Goal: Navigation & Orientation: Find specific page/section

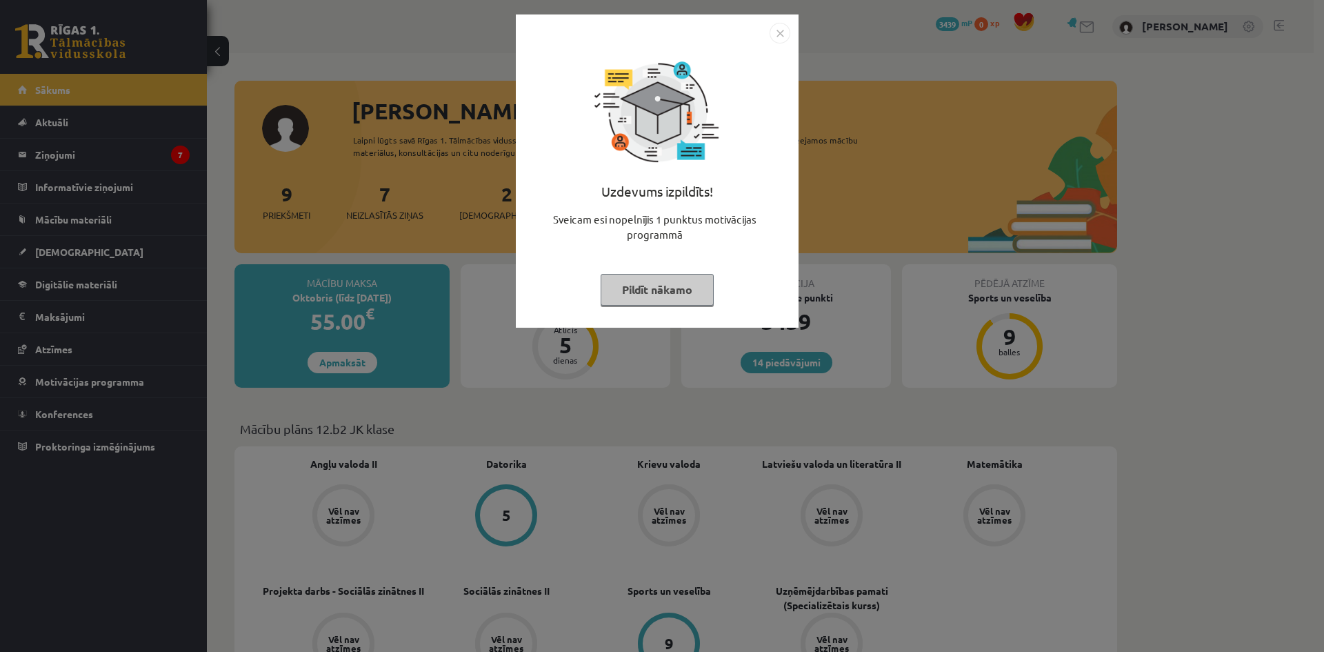
click at [672, 294] on button "Pildīt nākamo" at bounding box center [657, 290] width 113 height 32
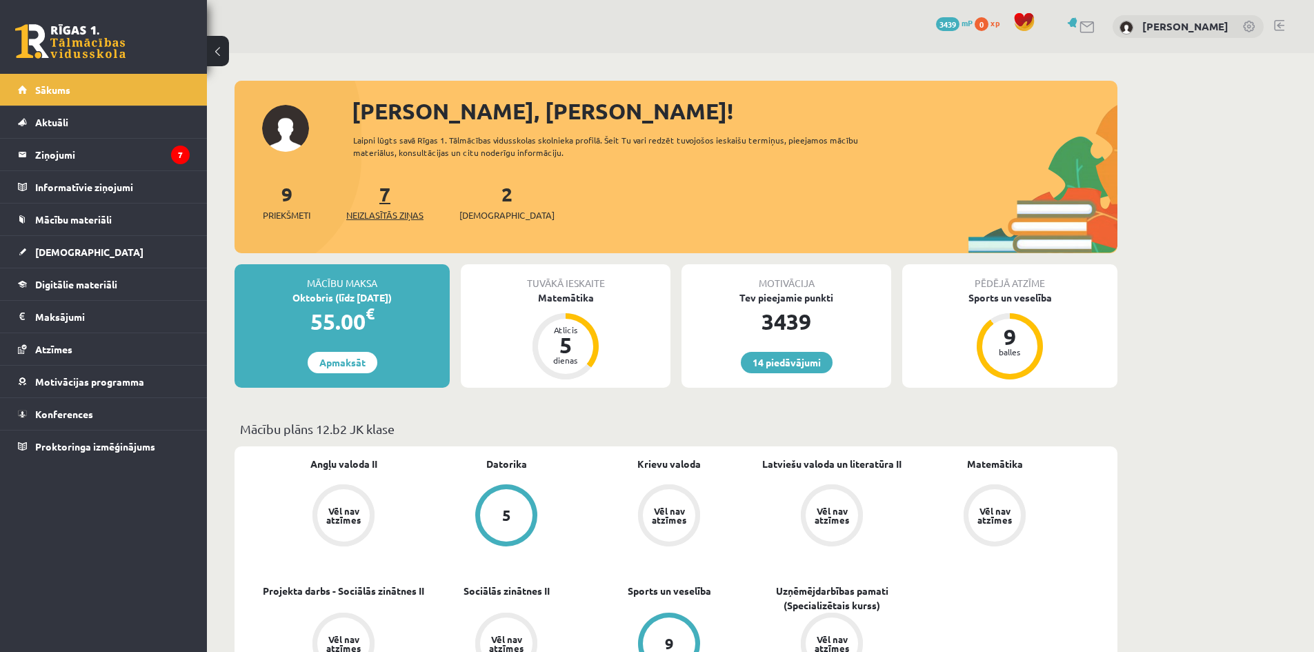
click at [383, 217] on span "Neizlasītās ziņas" at bounding box center [384, 215] width 77 height 14
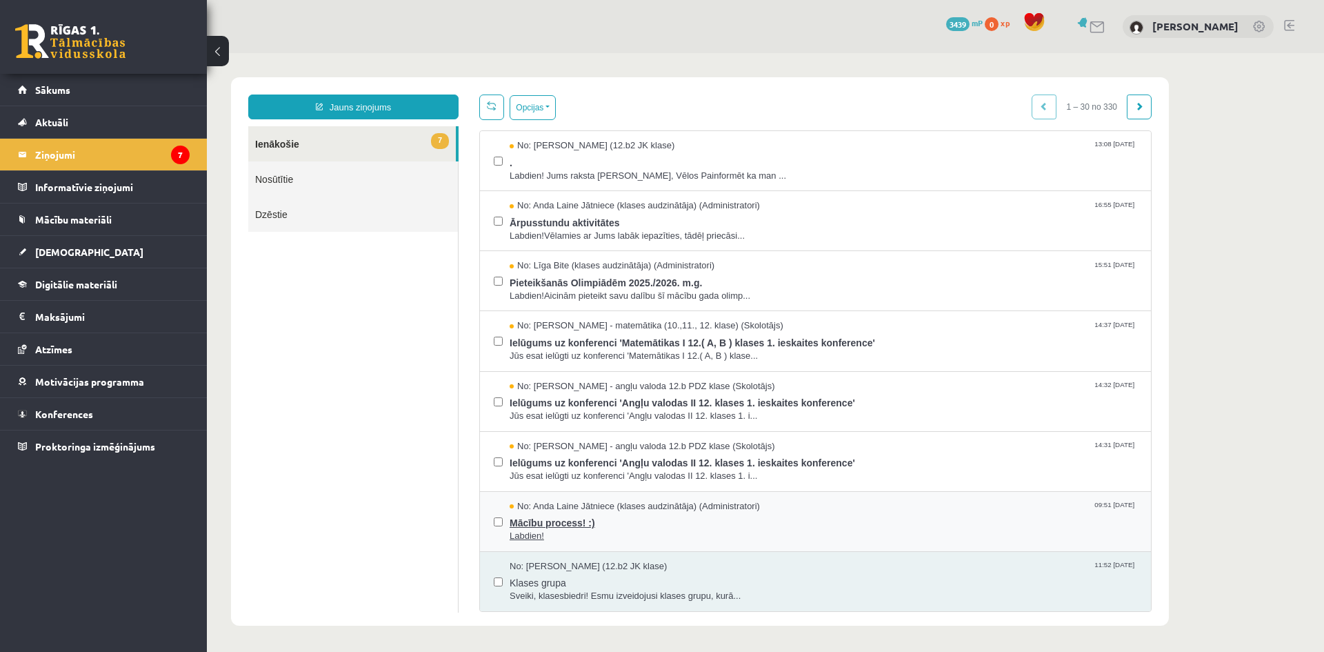
scroll to position [69, 0]
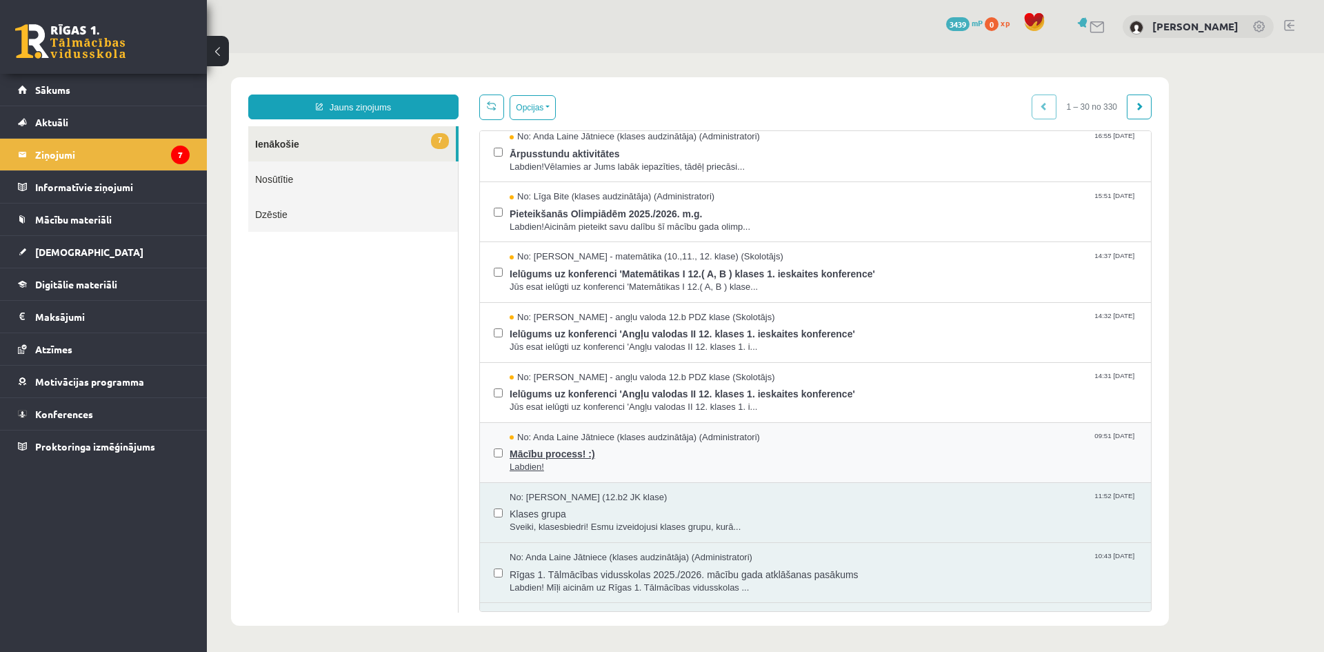
click at [552, 451] on span "Mācību process! :)" at bounding box center [824, 451] width 628 height 17
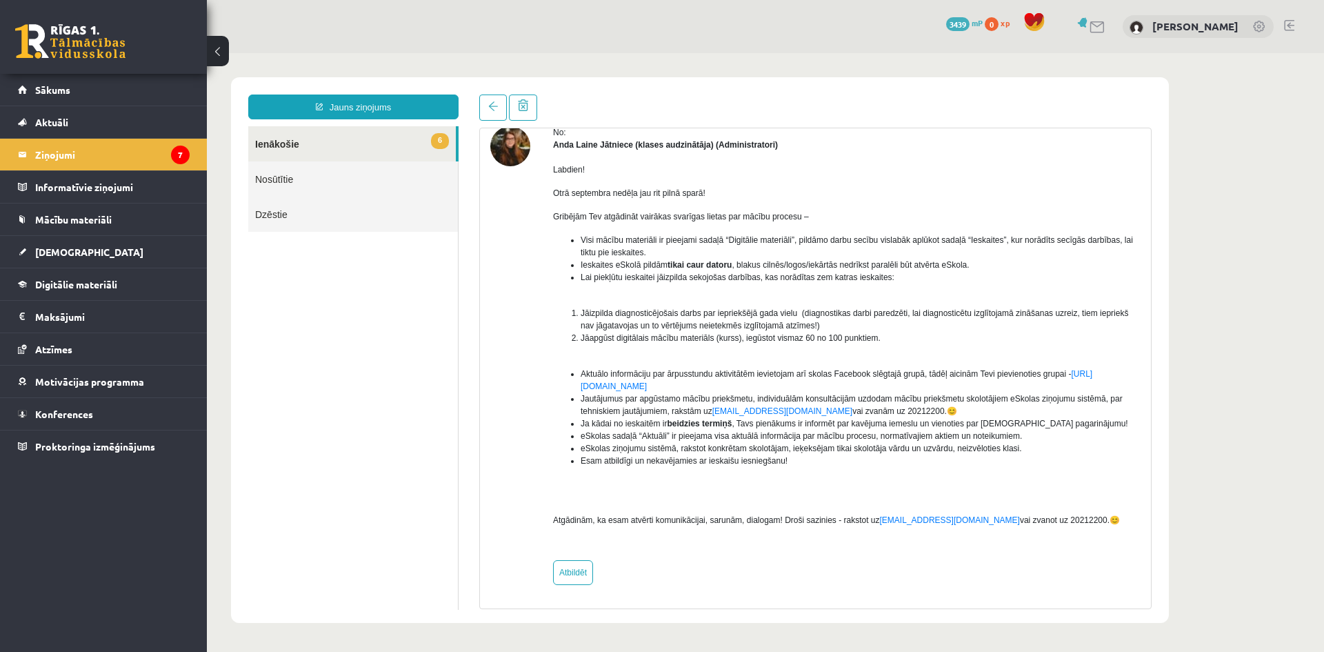
scroll to position [0, 0]
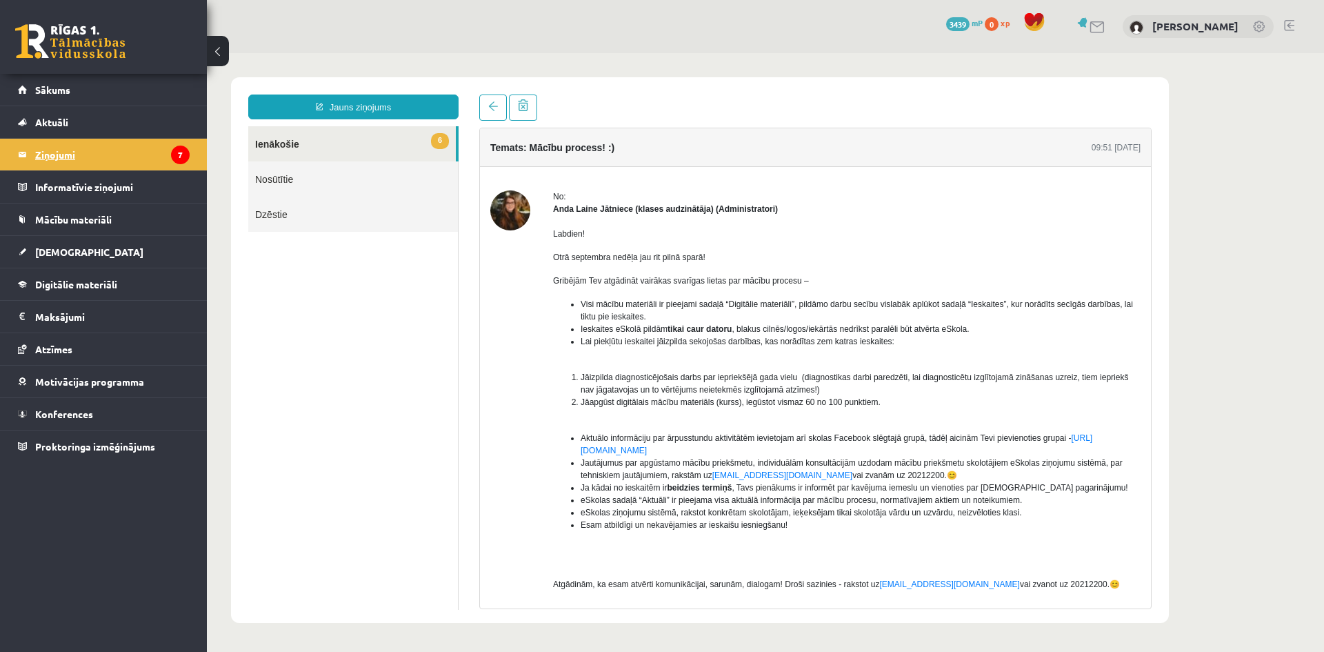
click at [68, 151] on legend "Ziņojumi 7" at bounding box center [112, 155] width 154 height 32
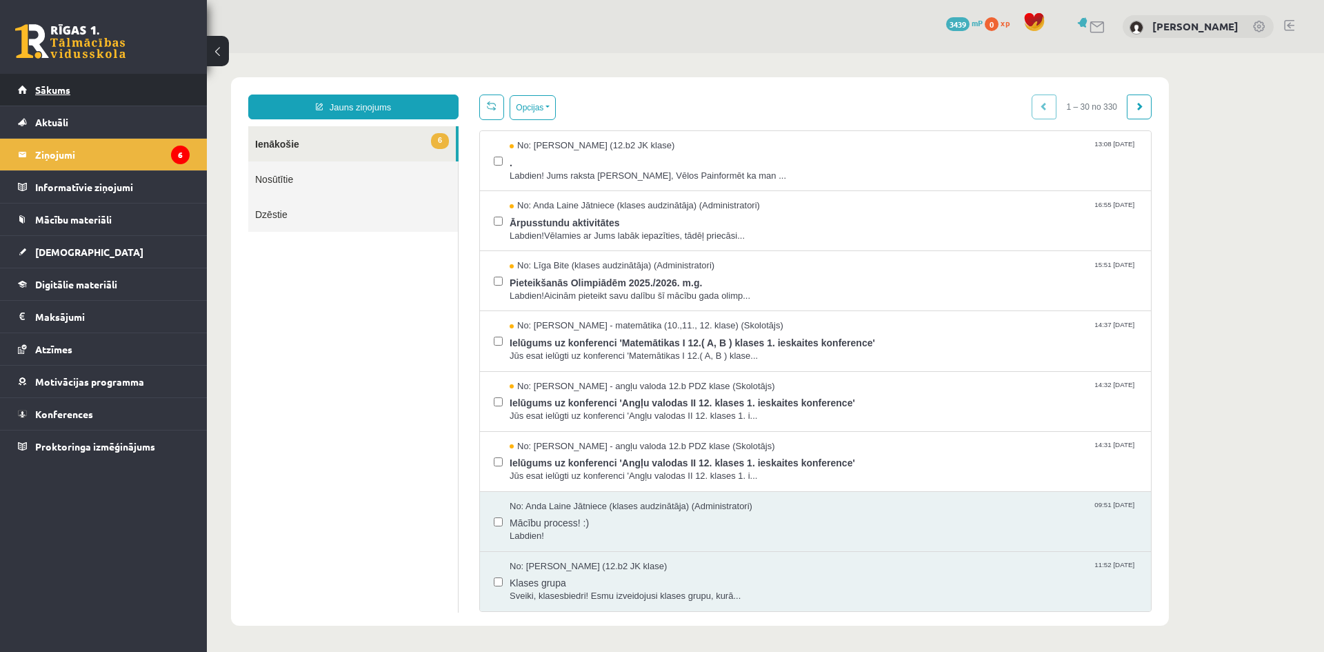
click at [59, 87] on span "Sākums" at bounding box center [52, 89] width 35 height 12
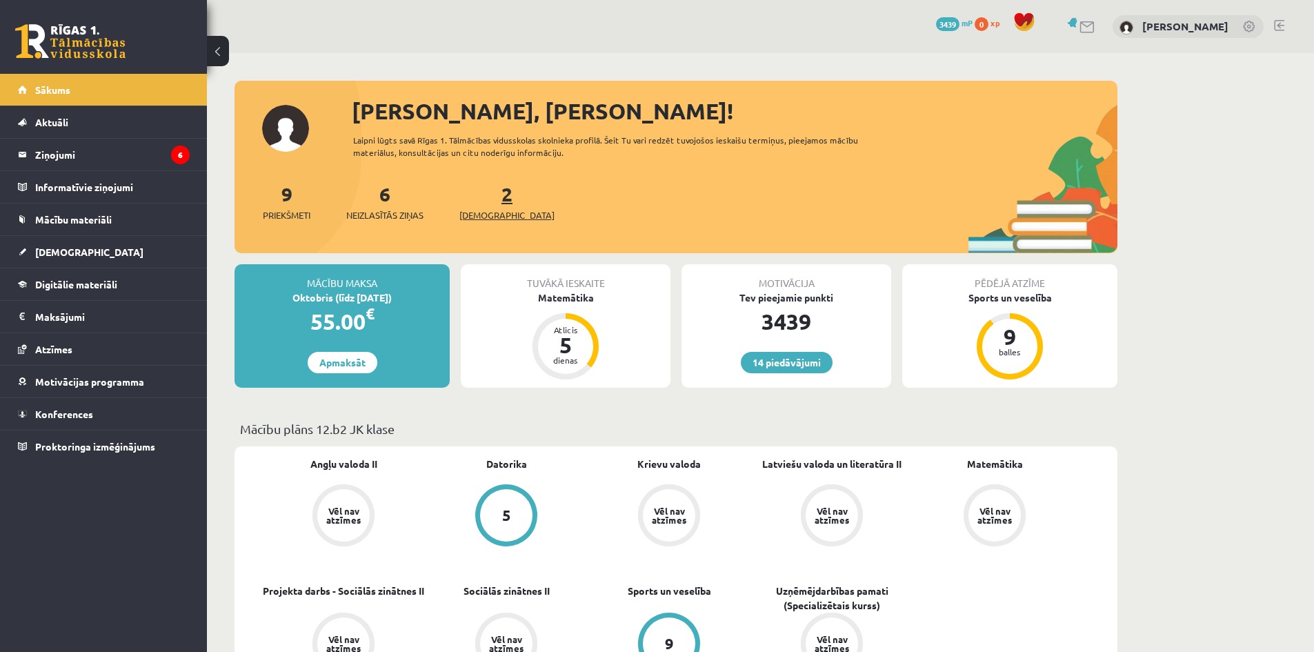
click at [495, 210] on span "[DEMOGRAPHIC_DATA]" at bounding box center [506, 215] width 95 height 14
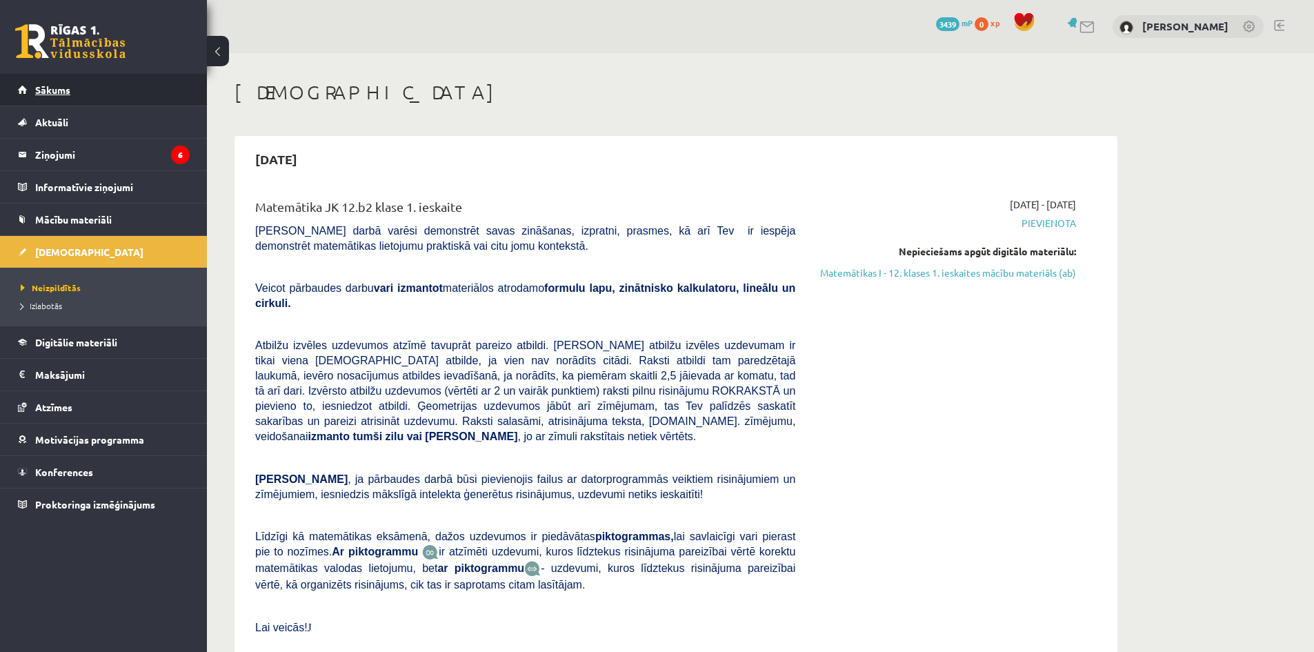
click at [53, 85] on span "Sākums" at bounding box center [52, 89] width 35 height 12
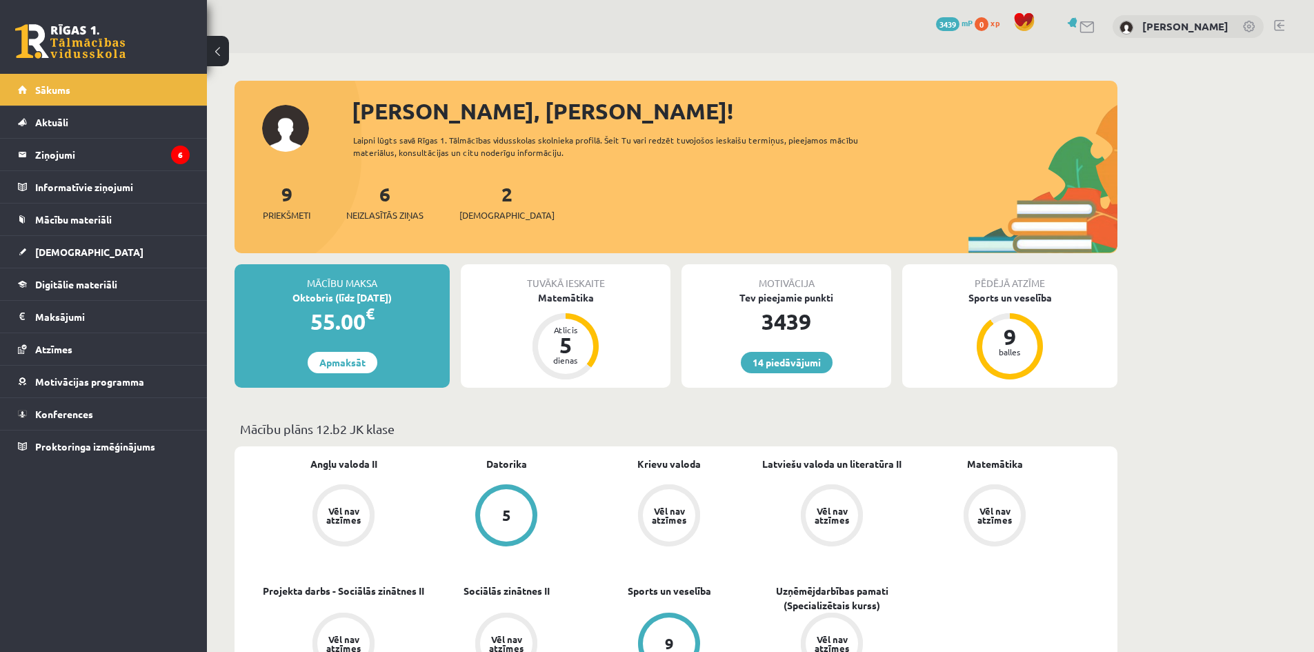
click at [1281, 25] on link at bounding box center [1279, 25] width 10 height 11
click at [568, 356] on div "dienas" at bounding box center [565, 360] width 41 height 8
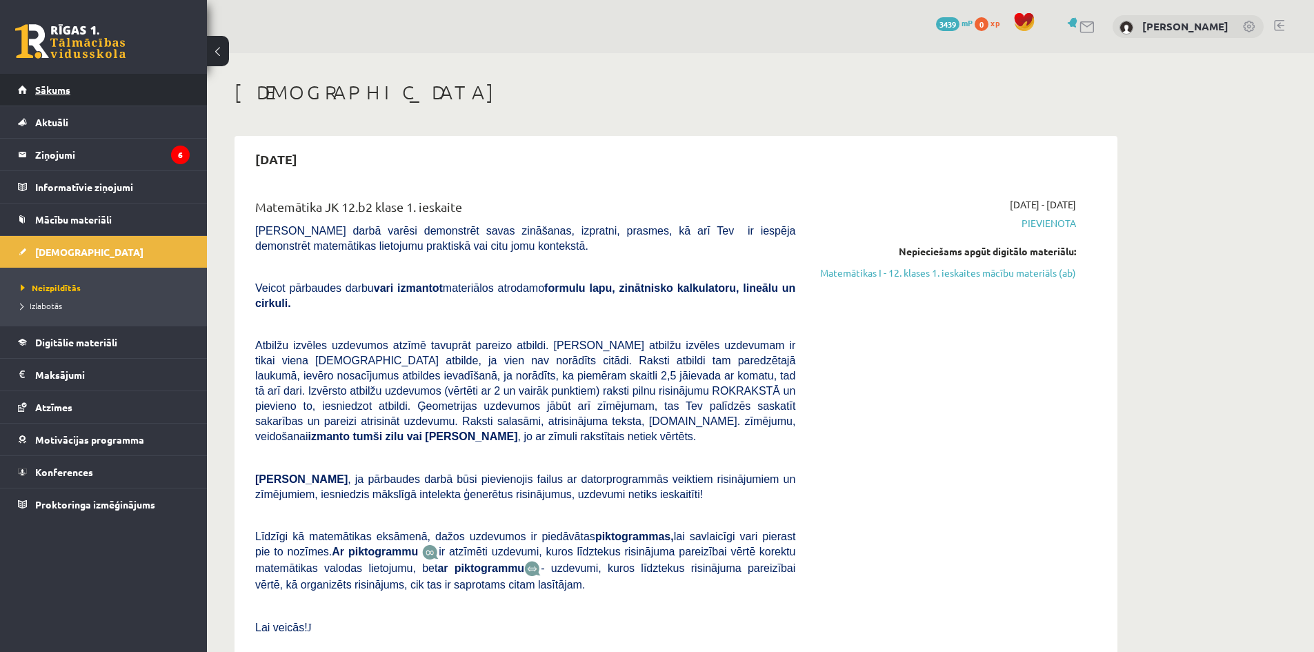
click at [58, 96] on link "Sākums" at bounding box center [104, 90] width 172 height 32
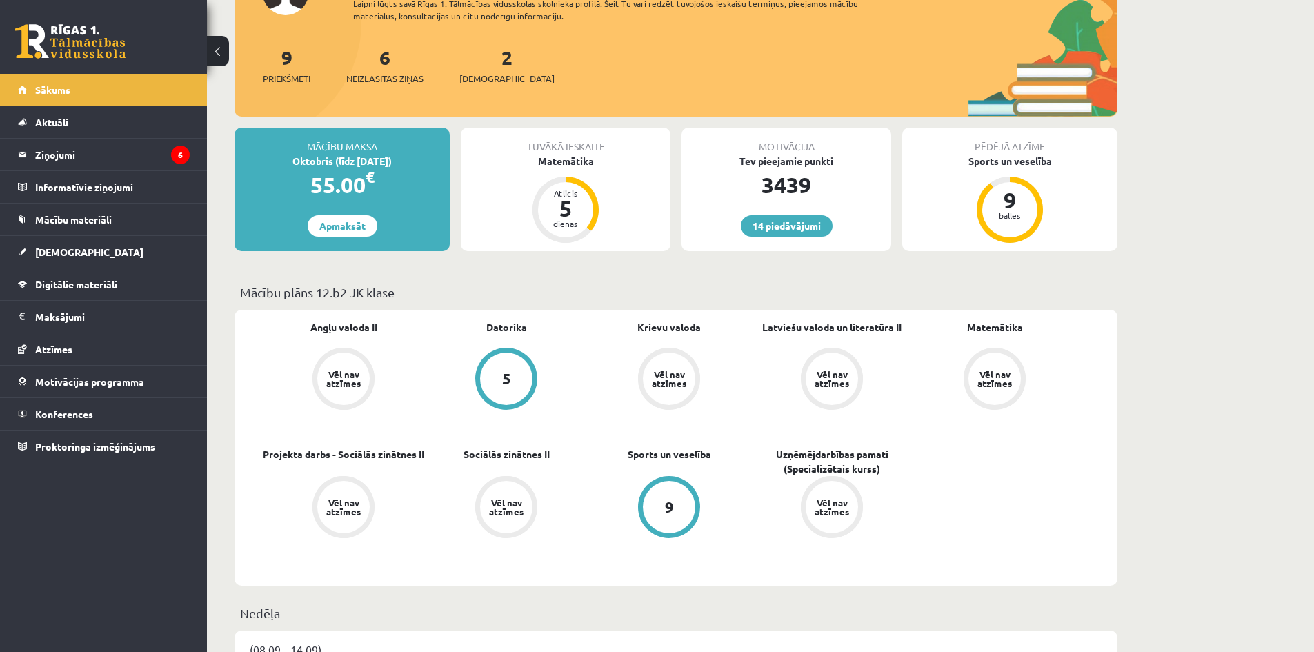
scroll to position [138, 0]
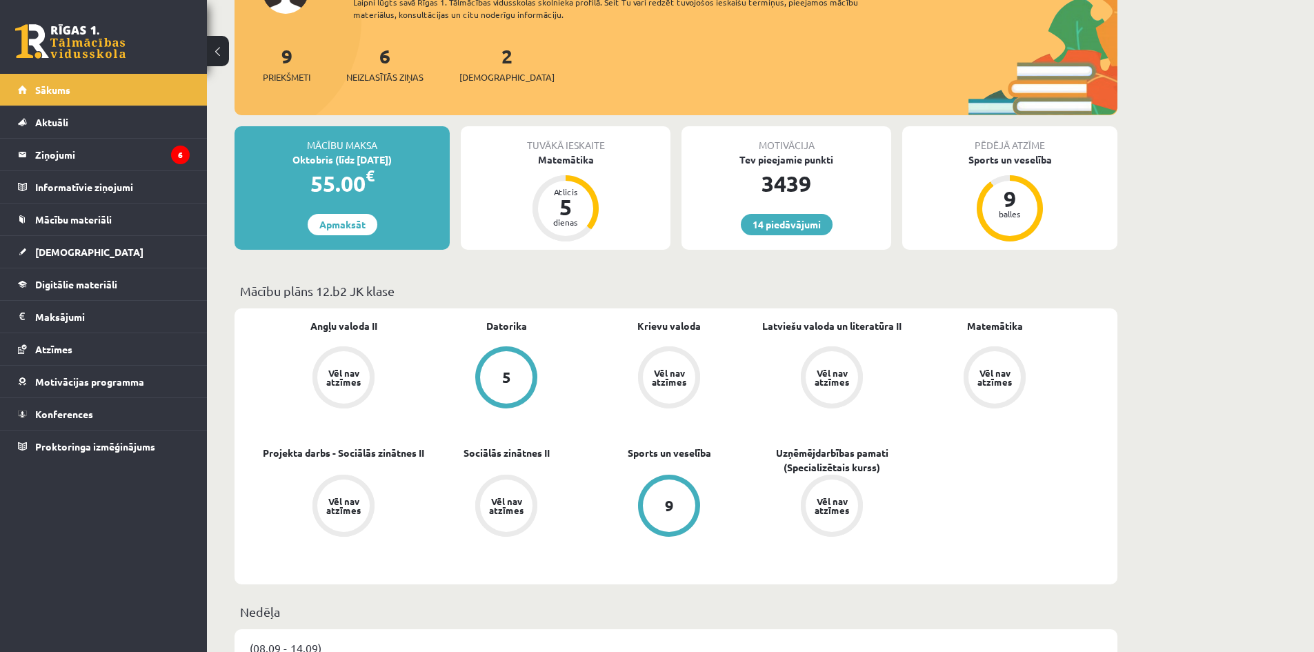
click at [352, 377] on div "Vēl nav atzīmes" at bounding box center [343, 377] width 39 height 18
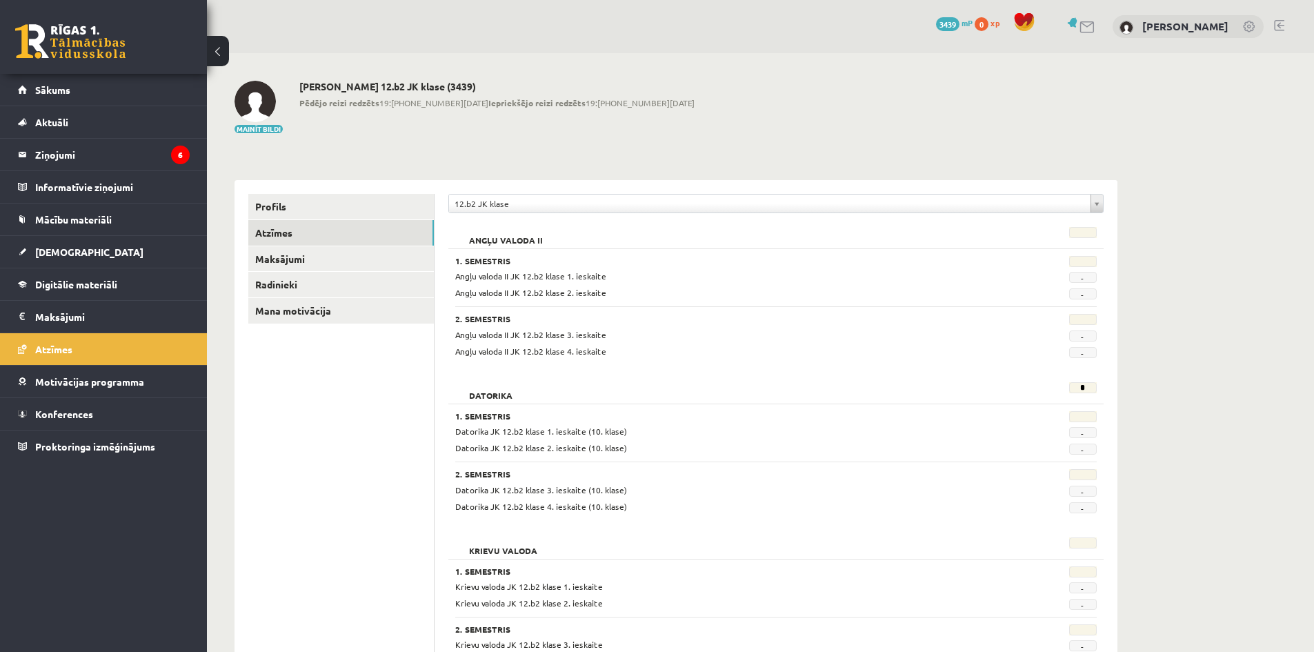
click at [1283, 26] on link at bounding box center [1279, 25] width 10 height 11
